Goal: Check status: Check status

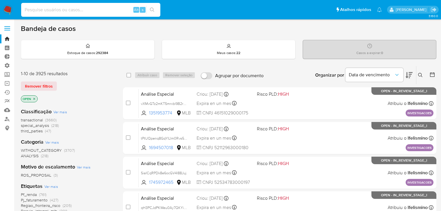
click at [73, 8] on input at bounding box center [90, 10] width 139 height 8
type input "232711369"
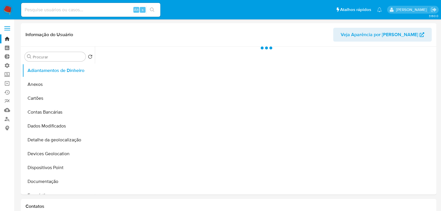
select select "10"
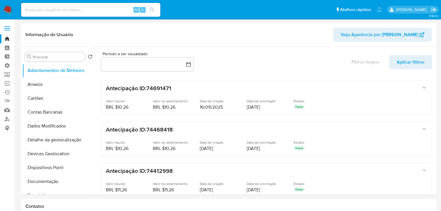
click at [79, 16] on div "Alt s" at bounding box center [90, 10] width 139 height 14
click at [81, 17] on div "Alt s" at bounding box center [90, 10] width 139 height 16
click at [83, 7] on input at bounding box center [90, 10] width 139 height 8
paste input "232711369"
type input "232711369"
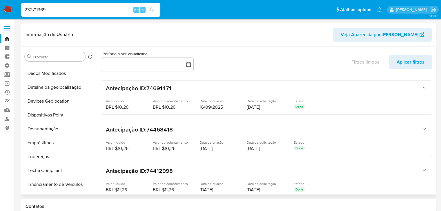
scroll to position [69, 0]
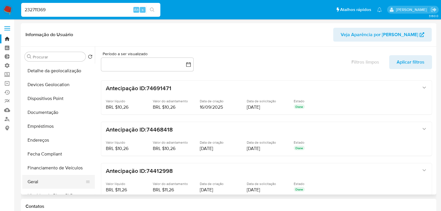
click at [55, 181] on button "Geral" at bounding box center [56, 182] width 68 height 14
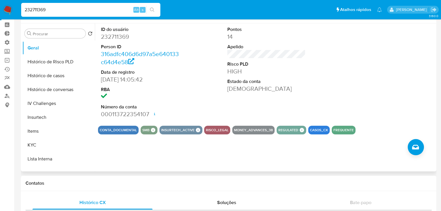
scroll to position [150, 0]
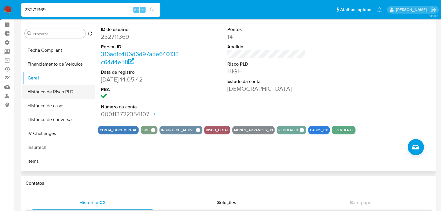
click at [68, 92] on button "Histórico de Risco PLD" at bounding box center [56, 92] width 68 height 14
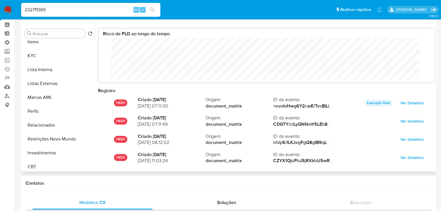
scroll to position [272, 0]
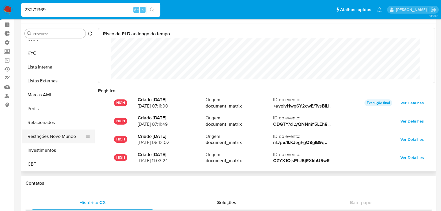
click at [73, 137] on button "Restrições Novo Mundo" at bounding box center [56, 137] width 68 height 14
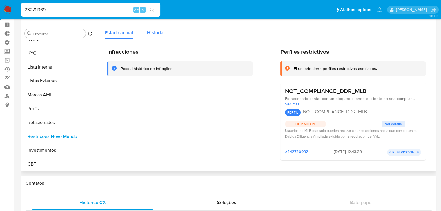
click at [160, 32] on span "Historial" at bounding box center [156, 32] width 18 height 7
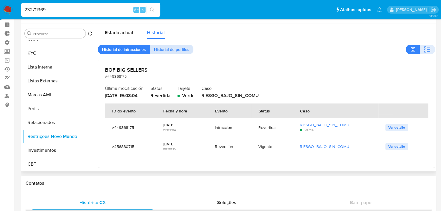
click at [156, 49] on span "Historial de perfiles" at bounding box center [171, 49] width 35 height 8
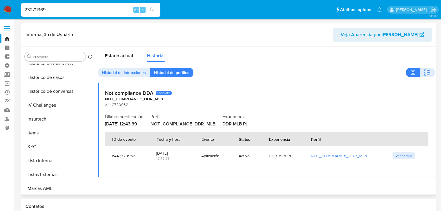
scroll to position [212, 0]
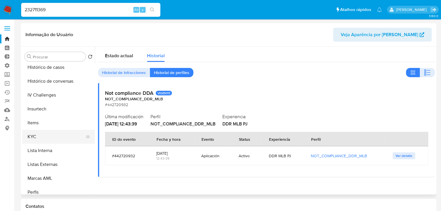
click at [78, 138] on button "KYC" at bounding box center [56, 137] width 68 height 14
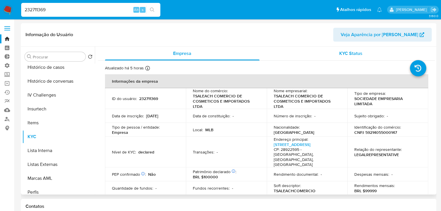
click at [349, 57] on div "KYC Status" at bounding box center [350, 54] width 154 height 14
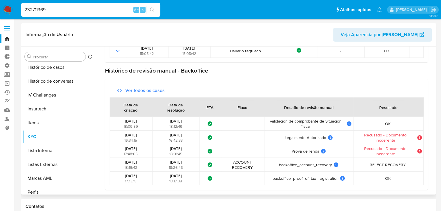
scroll to position [0, 0]
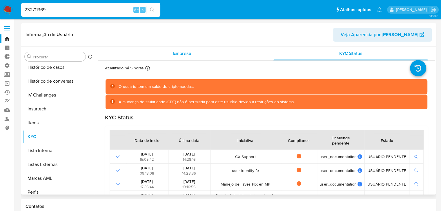
click at [171, 47] on div "Empresa" at bounding box center [182, 54] width 154 height 14
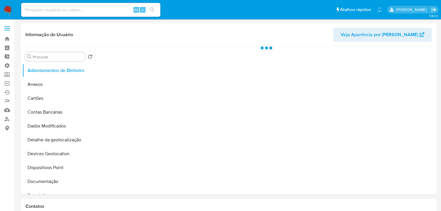
select select "10"
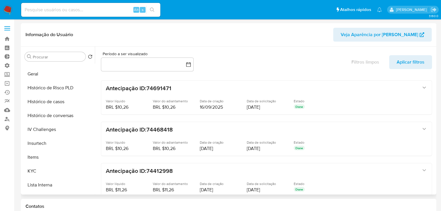
scroll to position [187, 0]
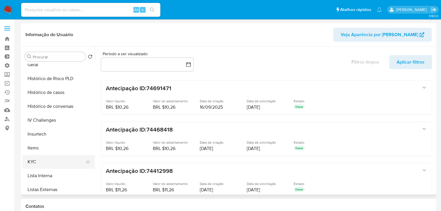
click at [62, 161] on button "KYC" at bounding box center [56, 162] width 68 height 14
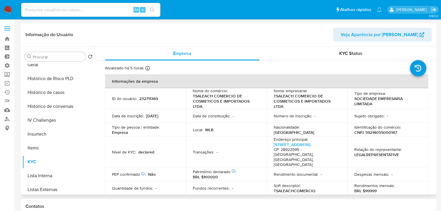
drag, startPoint x: 432, startPoint y: 76, endPoint x: 430, endPoint y: 121, distance: 45.8
drag, startPoint x: 432, startPoint y: 80, endPoint x: 433, endPoint y: 103, distance: 23.2
click at [434, 109] on div "Empresa KYC Status Atualizado há 5 horas Criado: [DATE] 20:36:48 Atualizado: [D…" at bounding box center [265, 121] width 340 height 148
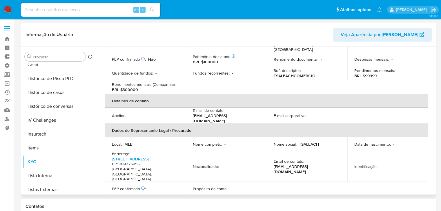
scroll to position [117, 0]
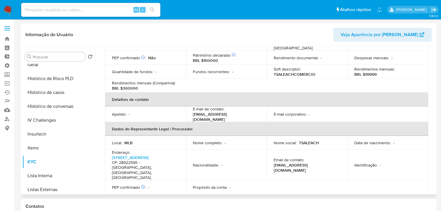
click at [240, 199] on div "Solicitação de challenges" at bounding box center [266, 205] width 323 height 13
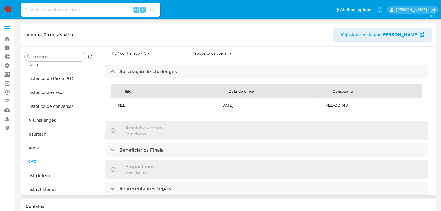
scroll to position [100, 0]
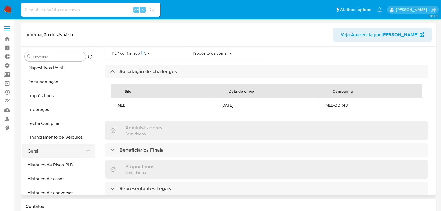
click at [69, 154] on button "Geral" at bounding box center [56, 152] width 68 height 14
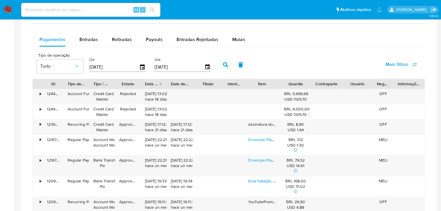
scroll to position [375, 0]
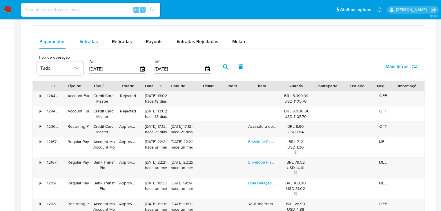
click at [87, 43] on span "Entradas" at bounding box center [88, 41] width 19 height 7
select select "10"
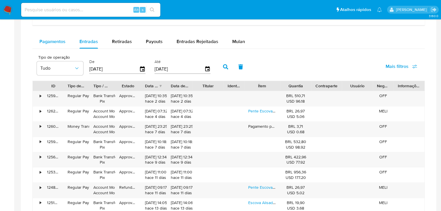
click at [60, 44] on span "Pagamentos" at bounding box center [52, 41] width 26 height 7
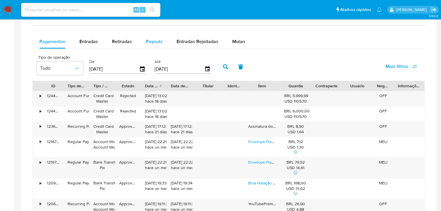
click at [139, 40] on button "Payouts" at bounding box center [154, 42] width 31 height 14
select select "10"
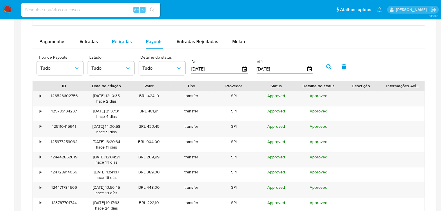
click at [123, 41] on span "Retiradas" at bounding box center [122, 41] width 20 height 7
select select "10"
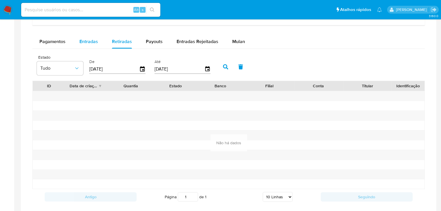
click at [92, 40] on span "Entradas" at bounding box center [88, 41] width 19 height 7
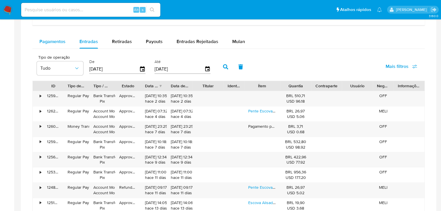
click at [65, 40] on span "Pagamentos" at bounding box center [52, 41] width 26 height 7
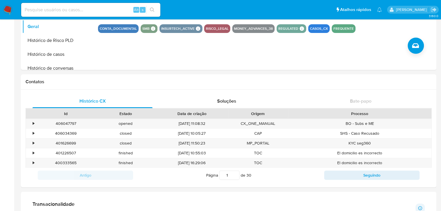
scroll to position [126, 0]
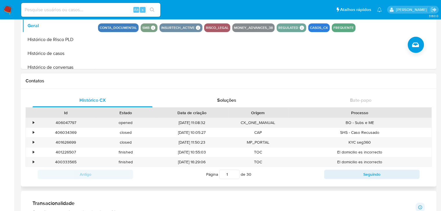
click at [31, 124] on div "•" at bounding box center [31, 123] width 10 height 10
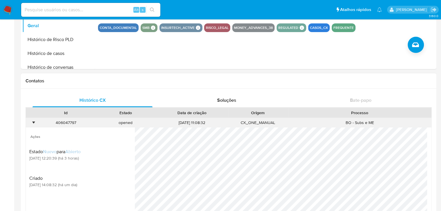
click at [31, 124] on div "•" at bounding box center [31, 123] width 10 height 10
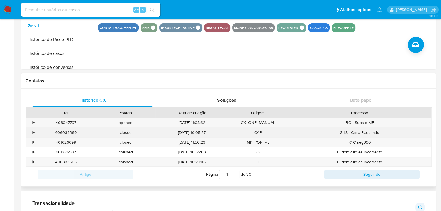
click at [33, 131] on div "•" at bounding box center [33, 133] width 1 height 6
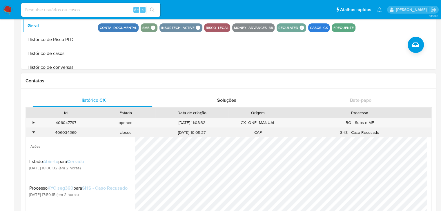
click at [33, 131] on div "•" at bounding box center [33, 133] width 1 height 6
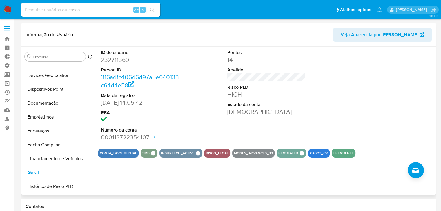
scroll to position [77, 0]
click at [68, 106] on button "Documentação" at bounding box center [56, 105] width 68 height 14
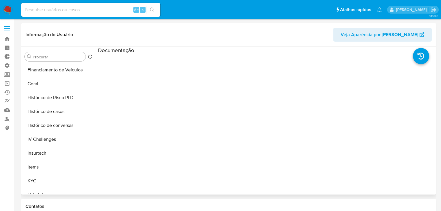
scroll to position [187, 0]
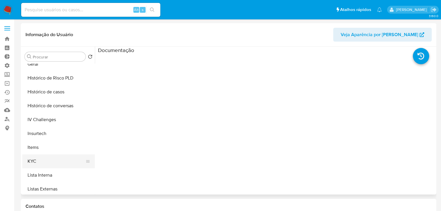
click at [73, 158] on button "KYC" at bounding box center [56, 162] width 68 height 14
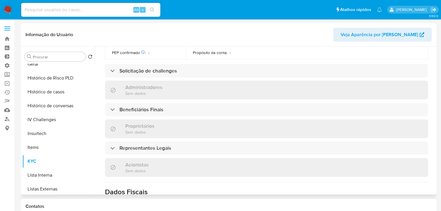
scroll to position [267, 0]
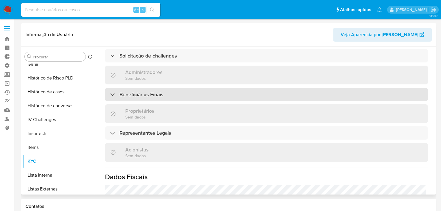
click at [263, 88] on div "Beneficiários Finais" at bounding box center [266, 94] width 323 height 13
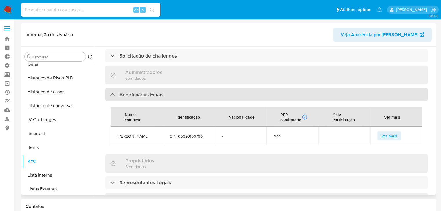
click at [263, 88] on div "Beneficiários Finais" at bounding box center [266, 94] width 323 height 13
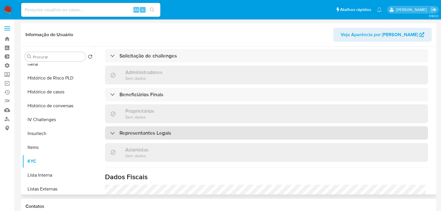
click at [264, 127] on div "Representantes Legais" at bounding box center [266, 133] width 323 height 13
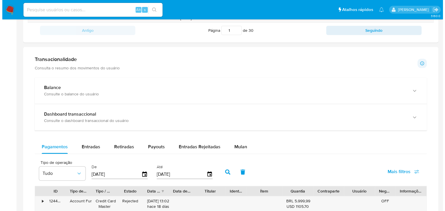
scroll to position [0, 0]
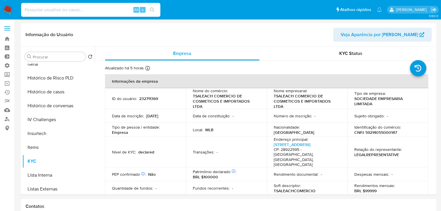
click at [110, 8] on input at bounding box center [90, 10] width 139 height 8
paste input "2377312513"
type input "2377312513"
